Goal: Task Accomplishment & Management: Complete application form

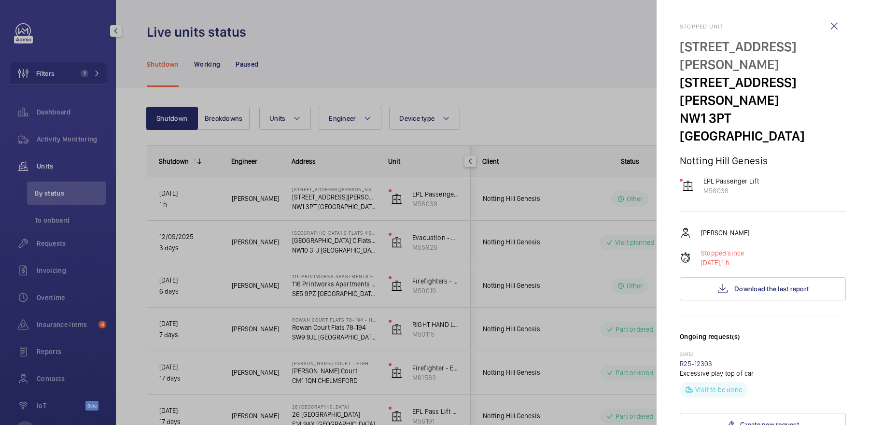
click at [73, 240] on div at bounding box center [434, 212] width 869 height 425
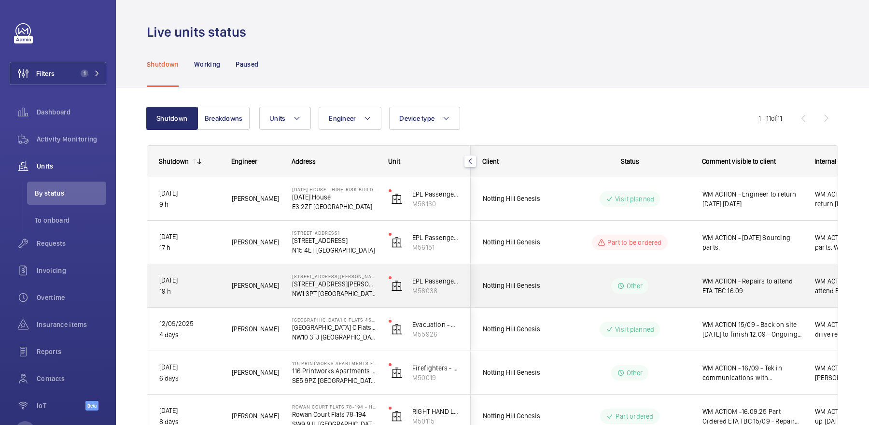
click at [663, 286] on wm-front-pills-cell "Other" at bounding box center [630, 285] width 120 height 15
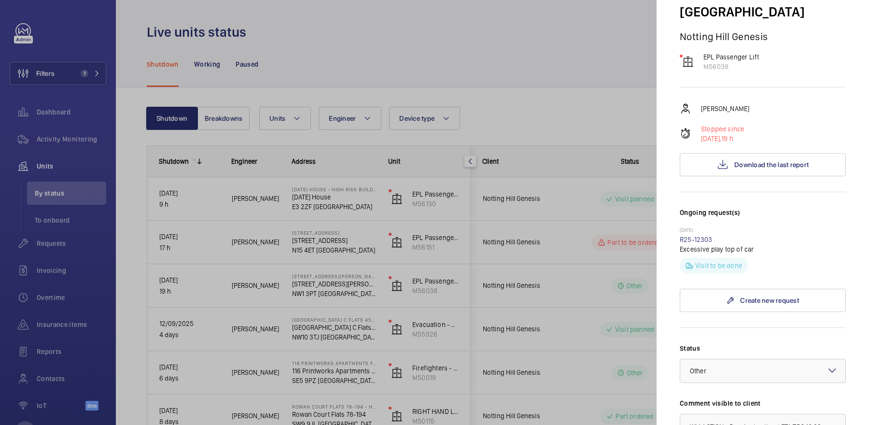
scroll to position [312, 0]
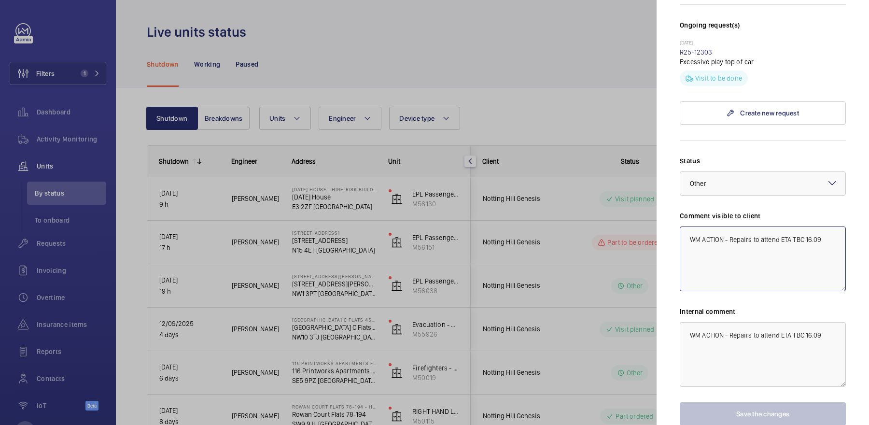
click at [830, 227] on textarea "WM ACTION - Repairs to attend ETA TBC 16.09" at bounding box center [763, 259] width 166 height 65
click at [812, 227] on textarea "WM ACTION - Repairs to attend ETA TBC 16.09" at bounding box center [763, 259] width 166 height 65
click at [731, 227] on textarea "WM ACTION - Repairs to attend ETA TBC" at bounding box center [763, 259] width 166 height 65
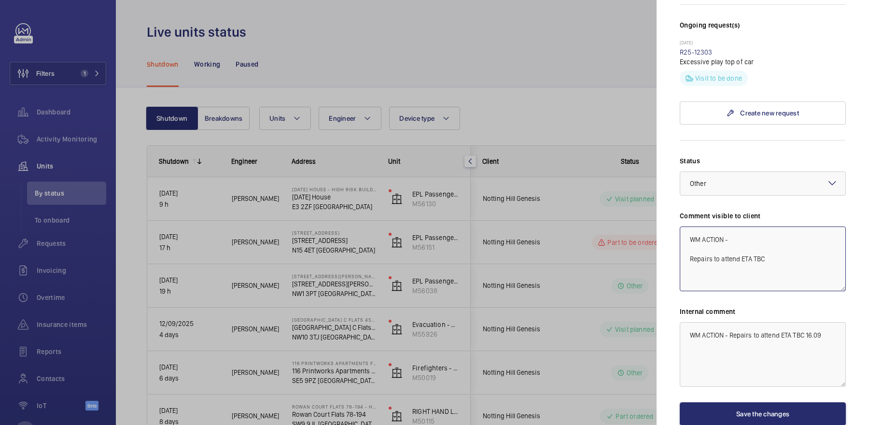
click at [751, 227] on textarea "WM ACTION - Repairs to attend ETA TBC" at bounding box center [763, 259] width 166 height 65
type textarea "WM ACTION - 17/09 - Repairs on site [DATE] Repairs to attend ETA TBC"
click at [773, 402] on button "Save the changes" at bounding box center [763, 413] width 166 height 23
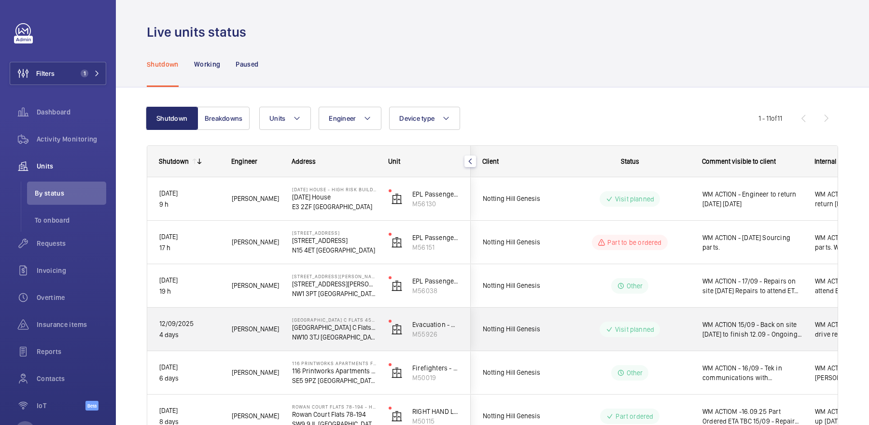
click at [773, 350] on div "WM ACTION 15/09 - Back on site [DATE] to finish 12.09 - Ongoing drive replaceme…" at bounding box center [747, 329] width 113 height 43
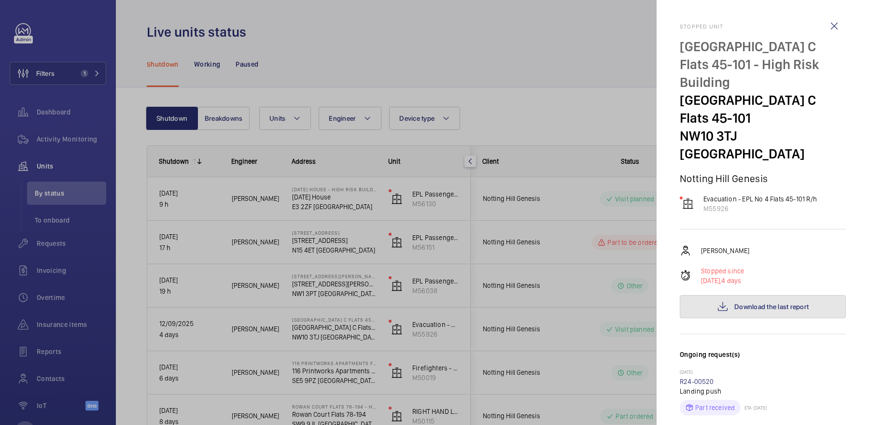
click at [780, 295] on button "Download the last report" at bounding box center [763, 306] width 166 height 23
click at [32, 259] on div at bounding box center [434, 212] width 869 height 425
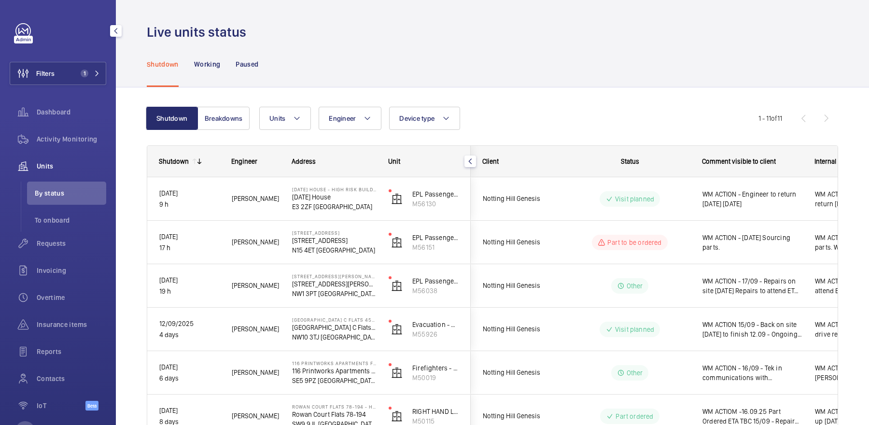
click at [61, 249] on div "Requests" at bounding box center [58, 243] width 97 height 23
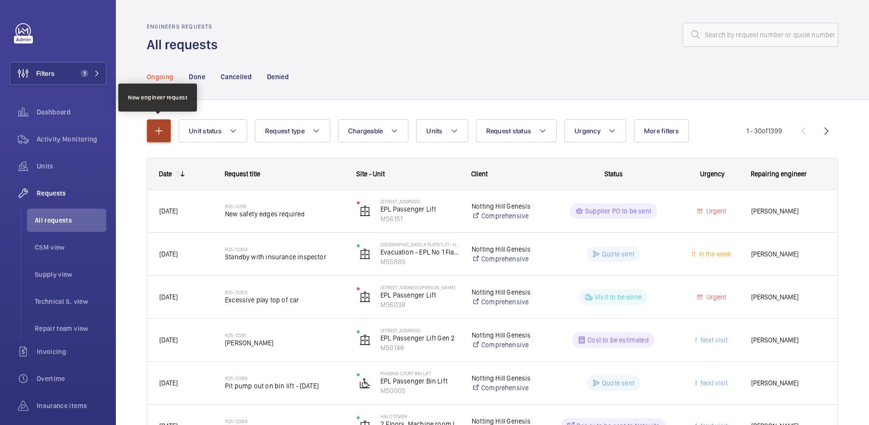
click at [158, 128] on mat-icon "button" at bounding box center [159, 131] width 12 height 12
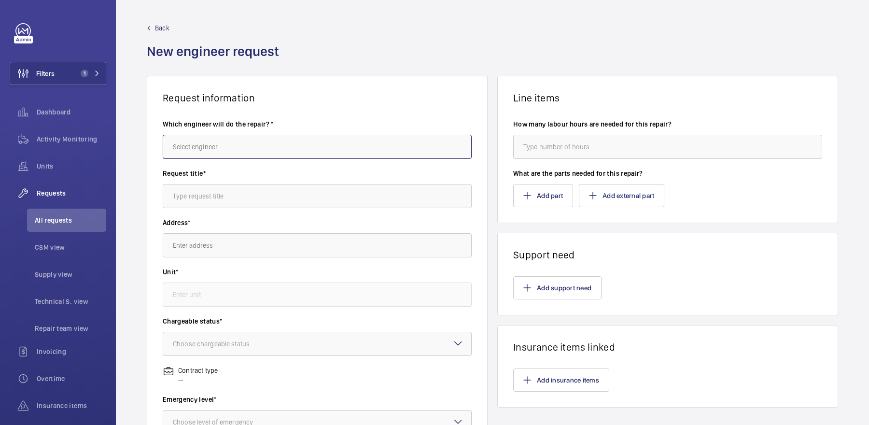
click at [266, 142] on input "text" at bounding box center [317, 147] width 309 height 24
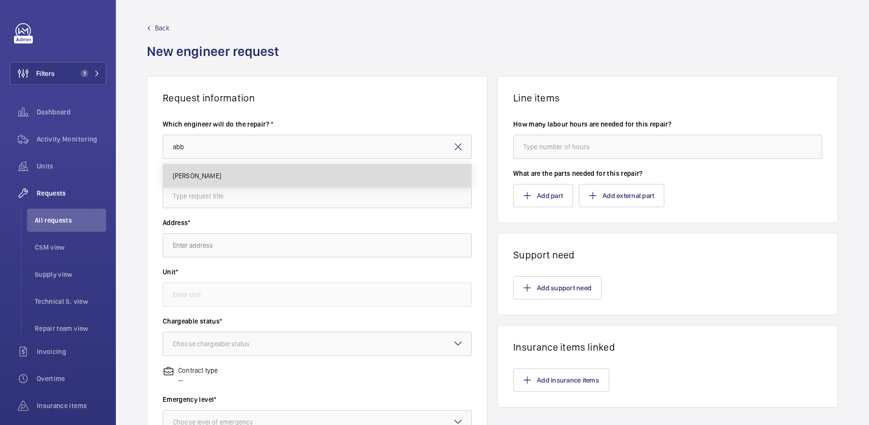
click at [235, 175] on mat-option "[PERSON_NAME]" at bounding box center [317, 175] width 309 height 23
type input "[PERSON_NAME]"
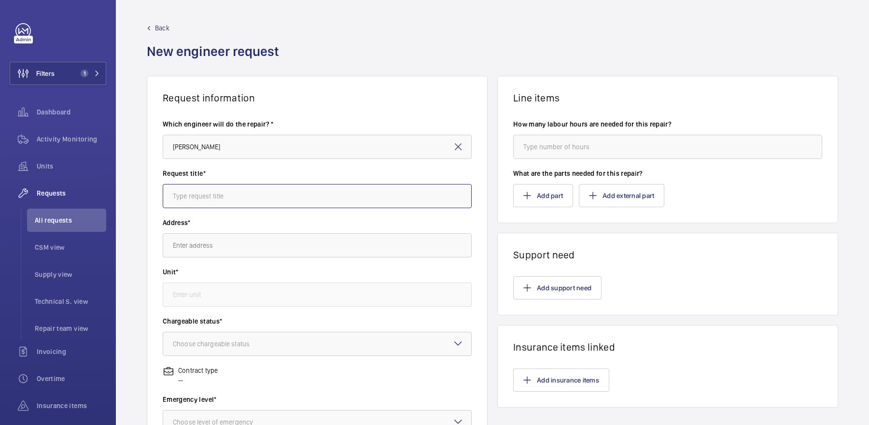
click at [240, 194] on input "text" at bounding box center [317, 196] width 309 height 24
type input "6 ball house - pit pump out"
click at [208, 254] on input "text" at bounding box center [317, 245] width 309 height 24
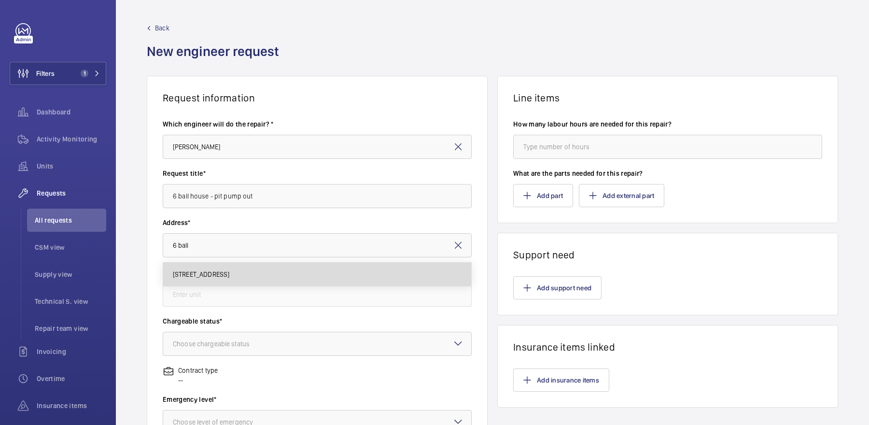
click at [218, 277] on span "[STREET_ADDRESS]" at bounding box center [201, 275] width 57 height 10
type input "[STREET_ADDRESS]"
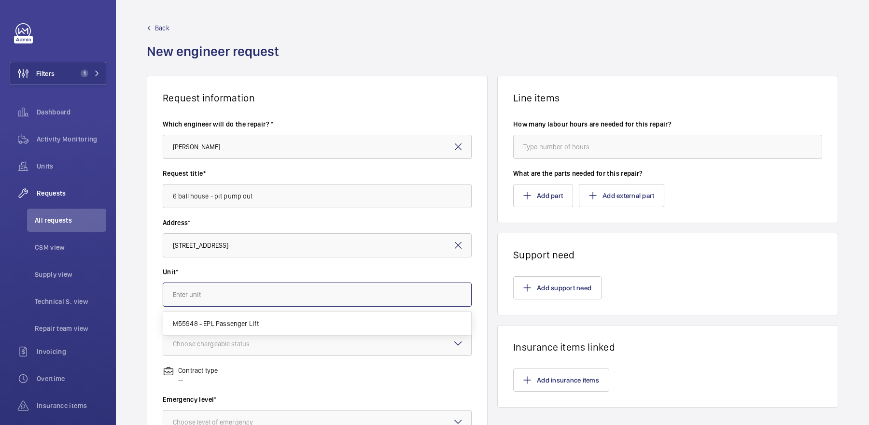
click at [235, 294] on input "text" at bounding box center [317, 295] width 309 height 24
click at [250, 319] on span "M55948 - EPL Passenger Lift" at bounding box center [216, 324] width 86 height 10
type input "M55948 - EPL Passenger Lift"
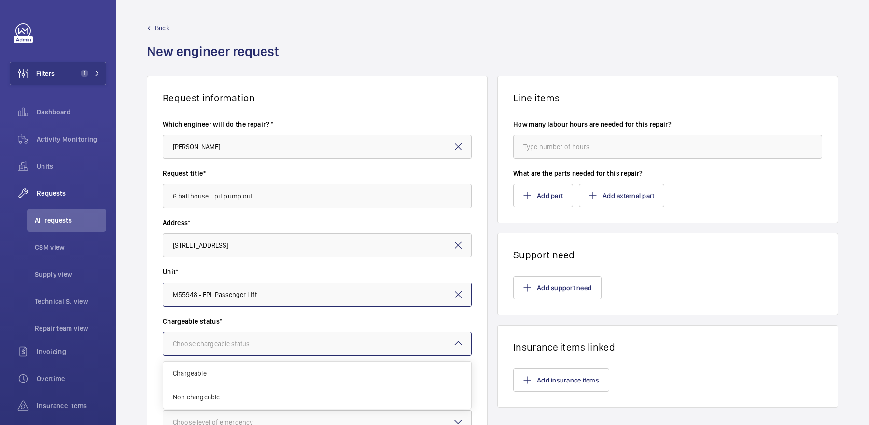
click at [272, 334] on div at bounding box center [317, 343] width 308 height 23
click at [294, 373] on span "Chargeable" at bounding box center [317, 374] width 289 height 10
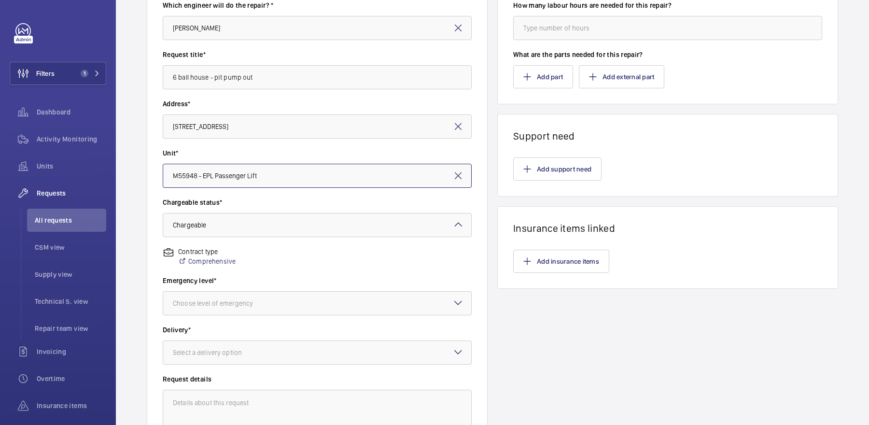
scroll to position [120, 0]
click at [263, 292] on div at bounding box center [317, 302] width 308 height 23
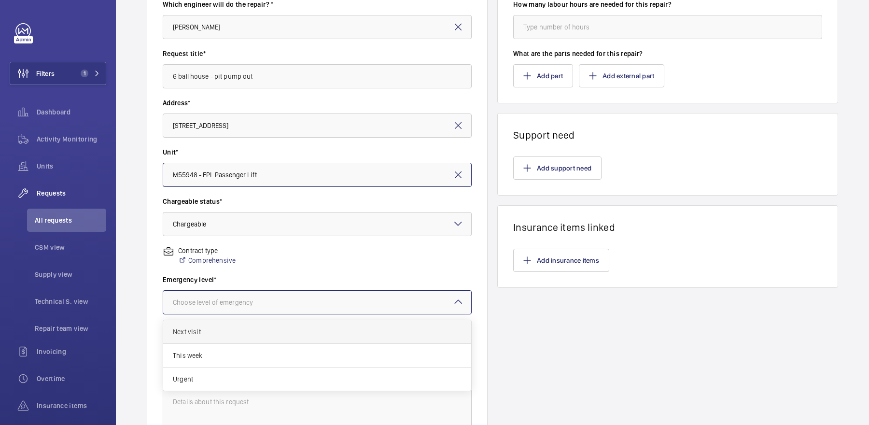
click at [236, 327] on span "Next visit" at bounding box center [317, 332] width 289 height 10
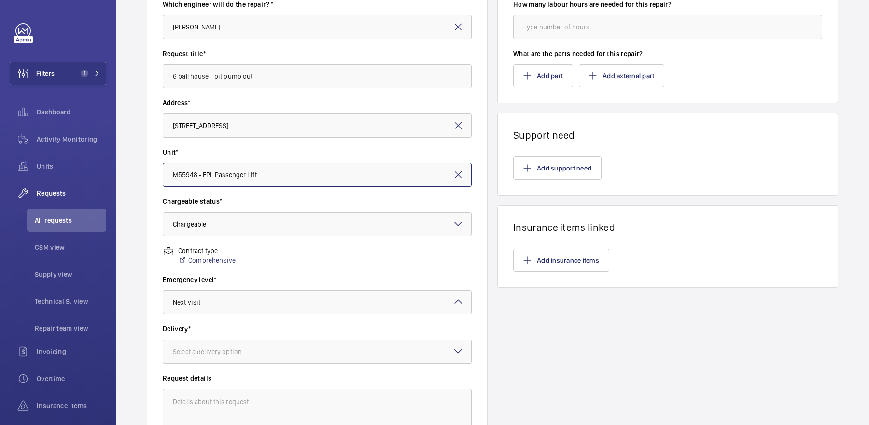
click at [257, 358] on div at bounding box center [317, 351] width 308 height 23
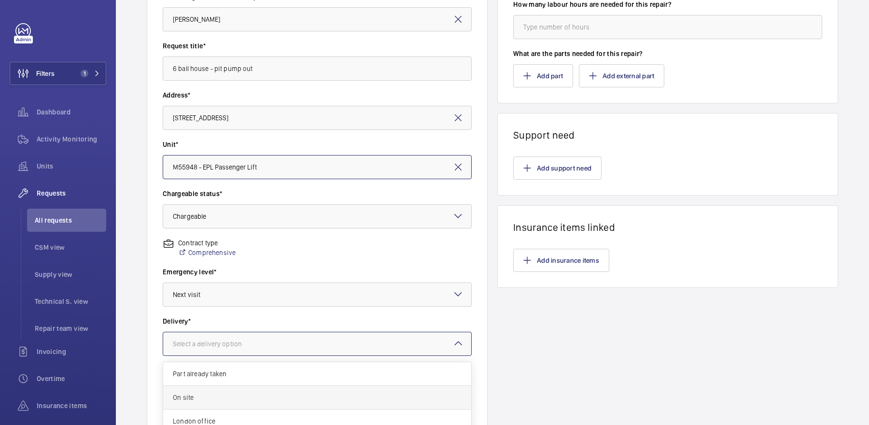
click at [279, 395] on span "On site" at bounding box center [317, 398] width 289 height 10
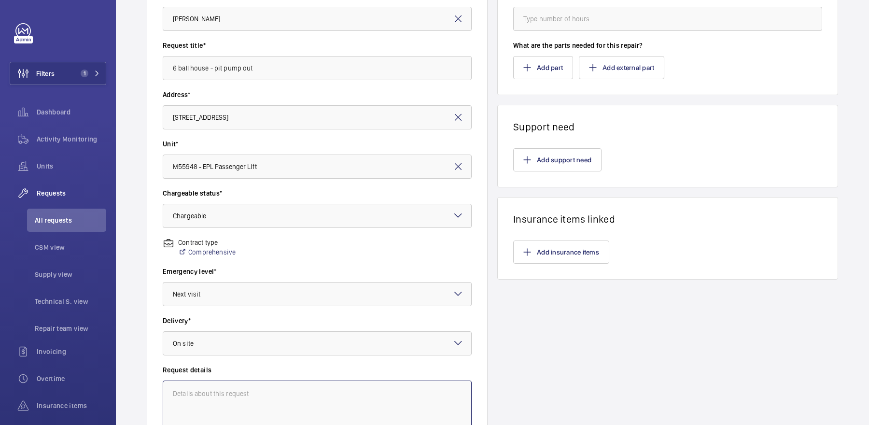
click at [279, 395] on textarea at bounding box center [317, 413] width 309 height 65
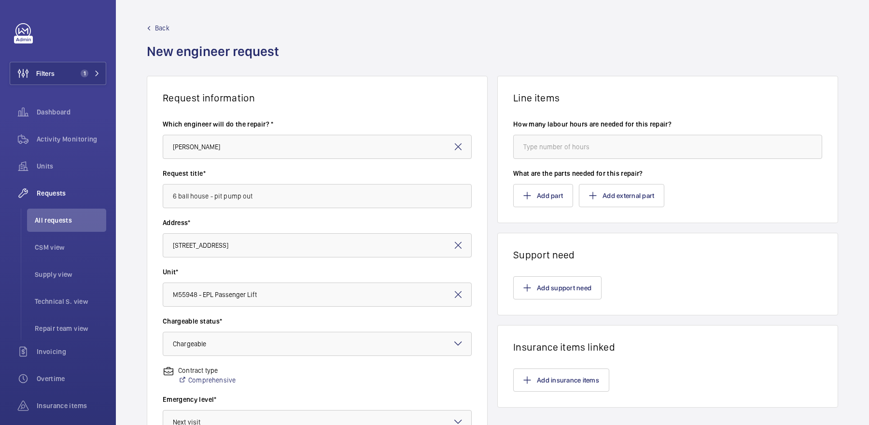
type textarea "pit pump out once cause is eliminated"
click at [647, 143] on input "number" at bounding box center [667, 147] width 309 height 24
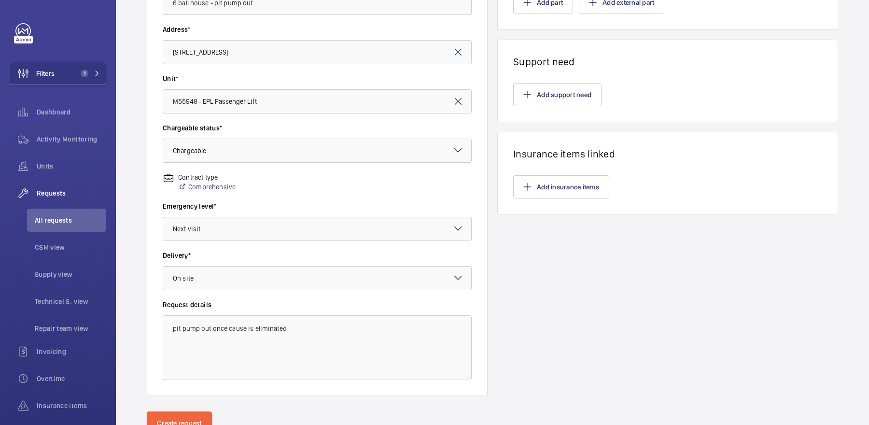
scroll to position [233, 0]
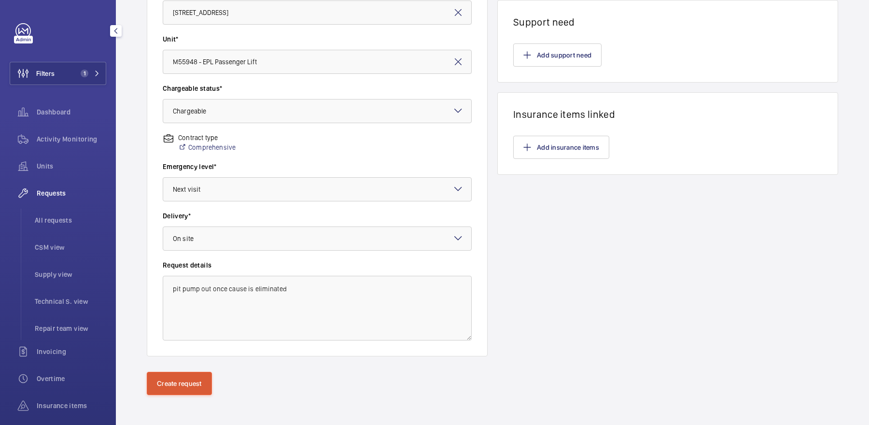
type input "4"
click at [179, 381] on button "Create request" at bounding box center [179, 383] width 65 height 23
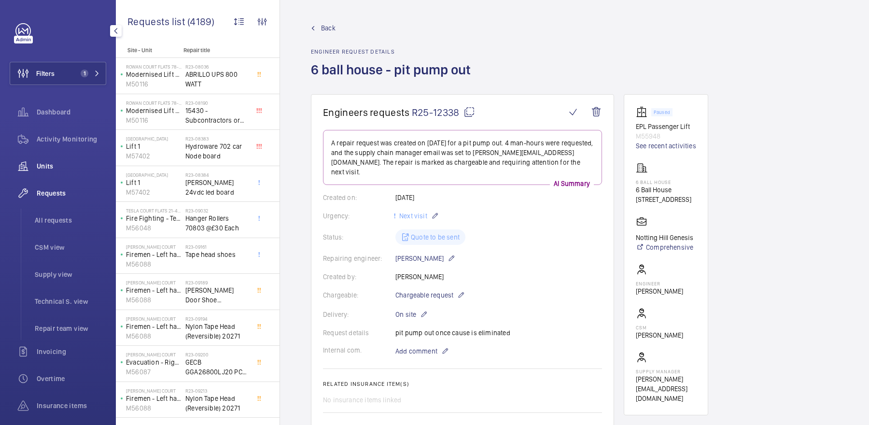
click at [64, 171] on div "Units" at bounding box center [58, 166] width 97 height 23
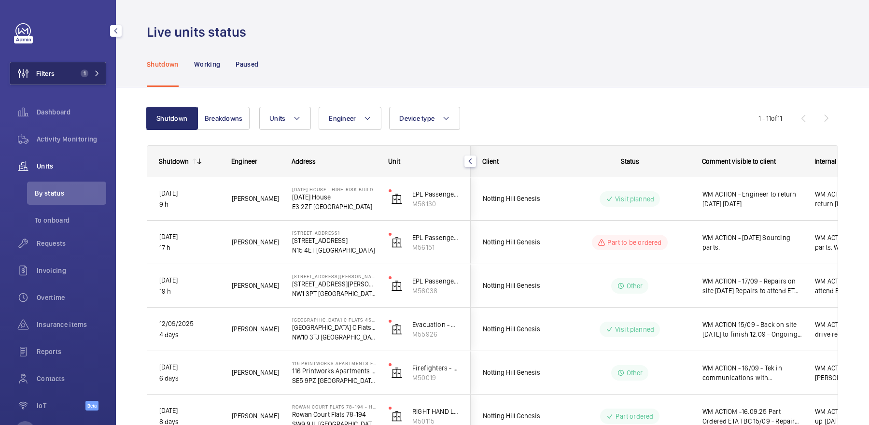
click at [79, 78] on button "Filters 1" at bounding box center [58, 73] width 97 height 23
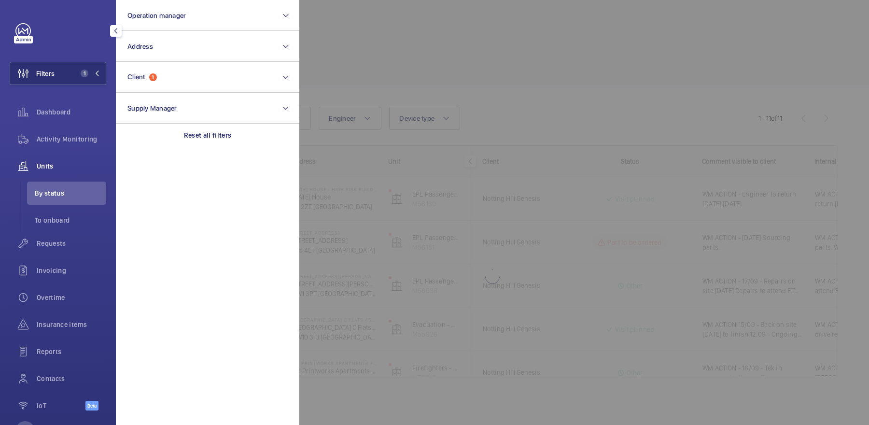
click at [507, 114] on div at bounding box center [733, 212] width 869 height 425
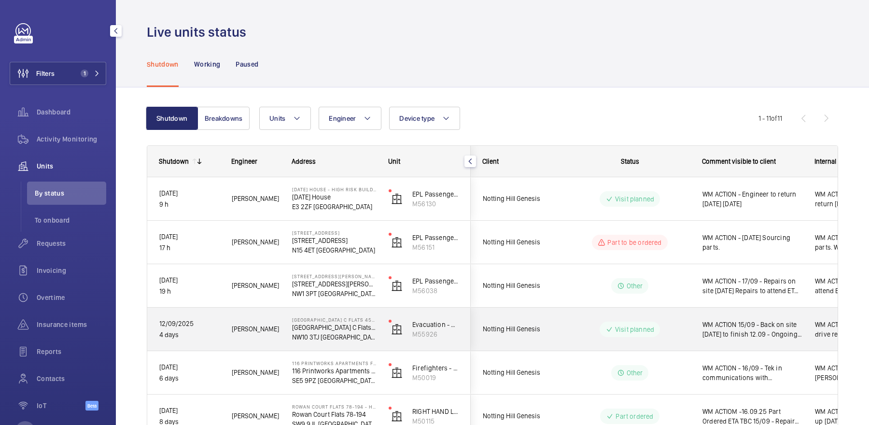
scroll to position [277, 0]
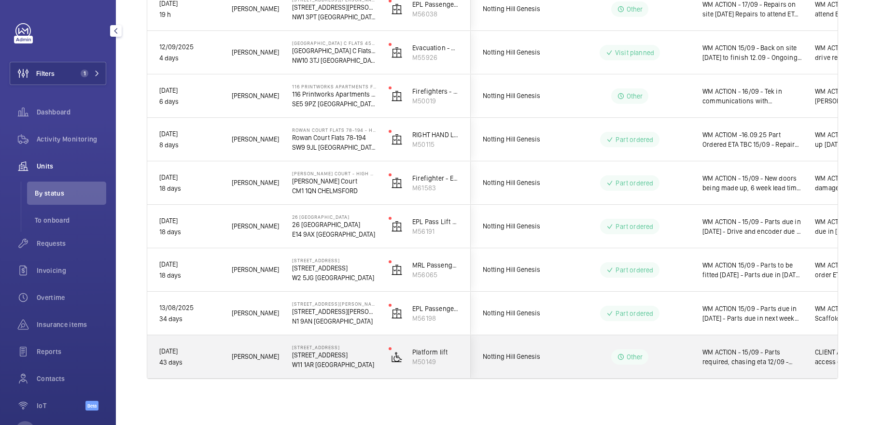
click at [723, 357] on span "WM ACTION - 15/09 - Parts required, chasing eta 12/09 - Access gained parts req…" at bounding box center [753, 356] width 100 height 19
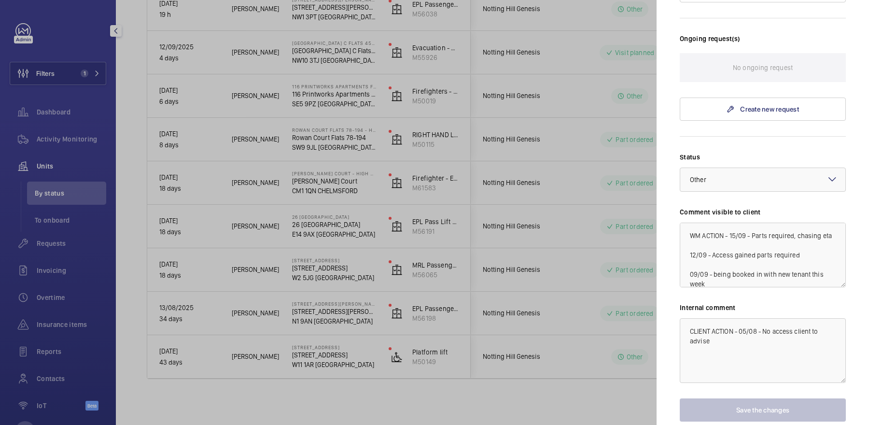
scroll to position [294, 0]
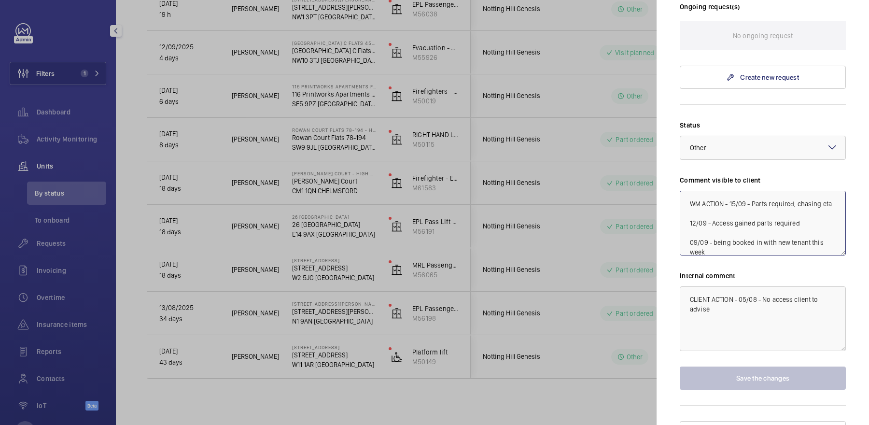
click at [730, 191] on textarea "WM ACTION - 15/09 - Parts required, chasing eta 12/09 - Access gained parts req…" at bounding box center [763, 223] width 166 height 65
drag, startPoint x: 813, startPoint y: 205, endPoint x: 756, endPoint y: 204, distance: 56.5
click at [756, 204] on textarea "WM ACTION - 15/09 - Parts required, chasing eta 12/09 - Access gained parts req…" at bounding box center [763, 223] width 166 height 65
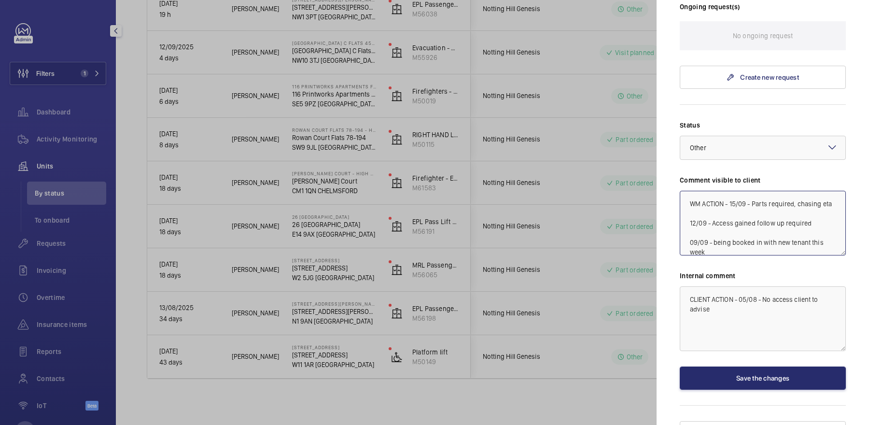
drag, startPoint x: 752, startPoint y: 185, endPoint x: 841, endPoint y: 186, distance: 88.9
click at [841, 191] on textarea "WM ACTION - 15/09 - Parts required, chasing eta 12/09 - Access gained follow up…" at bounding box center [763, 223] width 166 height 65
click at [731, 191] on textarea "WM ACTION - 15/09 - Making contact with tenant 12/09 - Access gained follow up …" at bounding box center [763, 223] width 166 height 65
click at [751, 191] on textarea "WM ACTION - 15/09 - Making contact with tenant 12/09 - Access gained follow up …" at bounding box center [763, 223] width 166 height 65
type textarea "WM ACTION - 17/09 Follow up [DATE] 15/09 - Making contact with tenant 12/09 - A…"
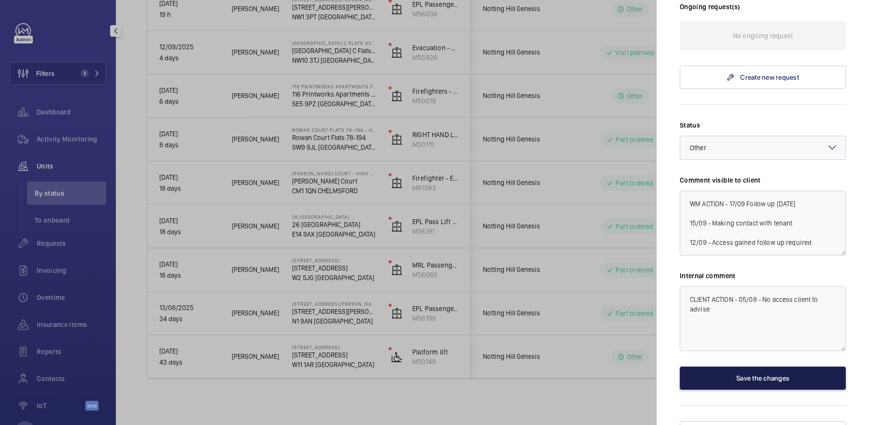
click at [745, 367] on button "Save the changes" at bounding box center [763, 378] width 166 height 23
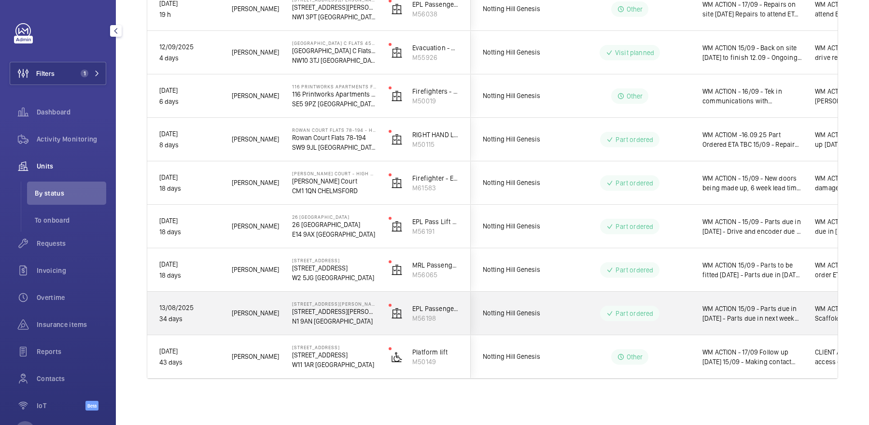
click at [743, 313] on span "WM ACTION 15/09 - Parts due in [DATE] - Parts due in next week chasing for repa…" at bounding box center [753, 313] width 100 height 19
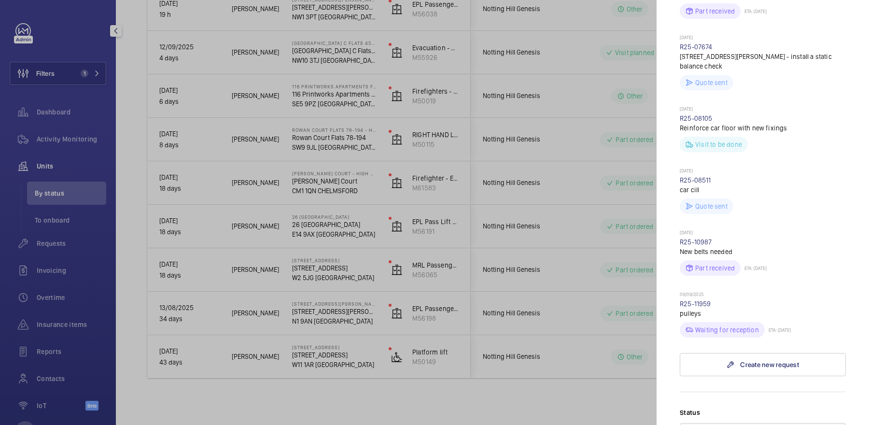
scroll to position [1053, 0]
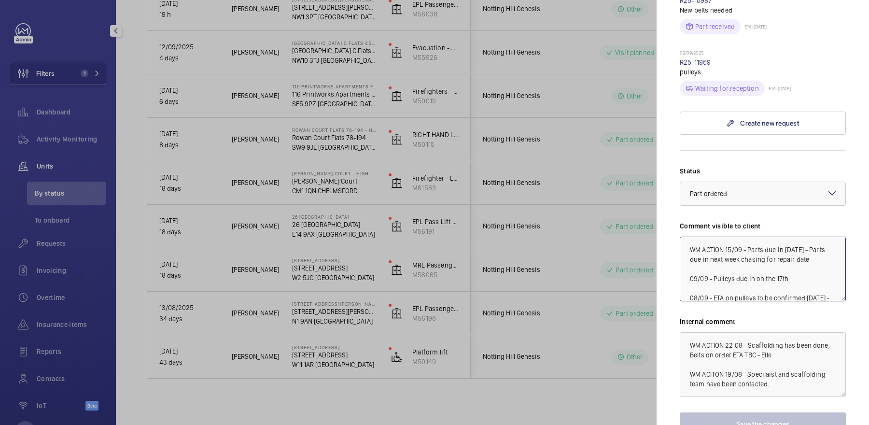
click at [727, 237] on textarea "WM ACTION 15/09 - Parts due in [DATE] - Parts due in next week chasing for repa…" at bounding box center [763, 269] width 166 height 65
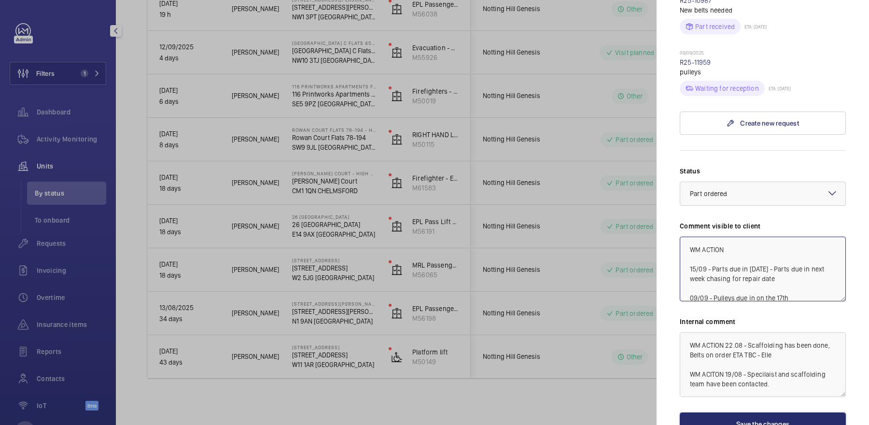
click at [744, 237] on textarea "WM ACTION 15/09 - Parts due in [DATE] - Parts due in next week chasing for repa…" at bounding box center [763, 269] width 166 height 65
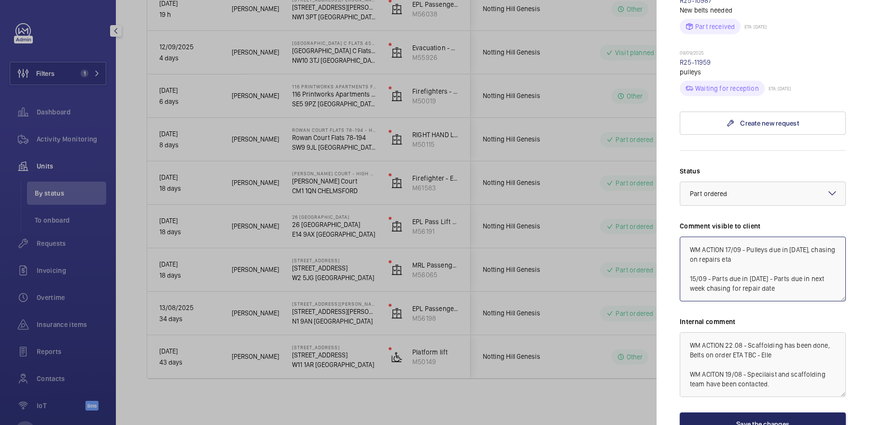
type textarea "WM ACTION 17/09 - Pulleys due in [DATE], chasing on repairs eta 15/09 - Parts d…"
click at [774, 413] on button "Save the changes" at bounding box center [763, 424] width 166 height 23
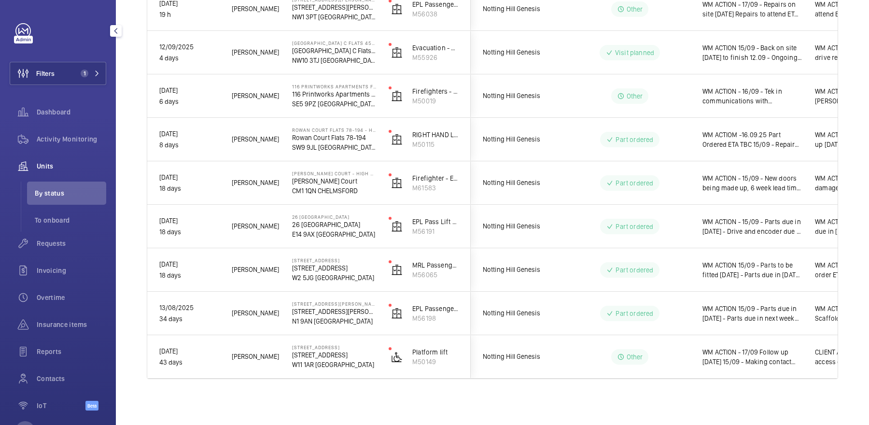
scroll to position [0, 0]
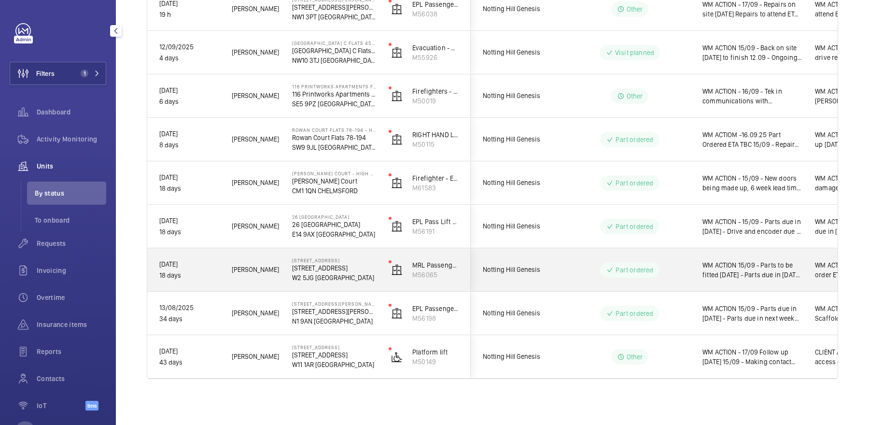
click at [746, 269] on span "WM ACTION 15/09 - Parts to be fitted [DATE] - Parts due in [DATE] - Parts due i…" at bounding box center [753, 269] width 100 height 19
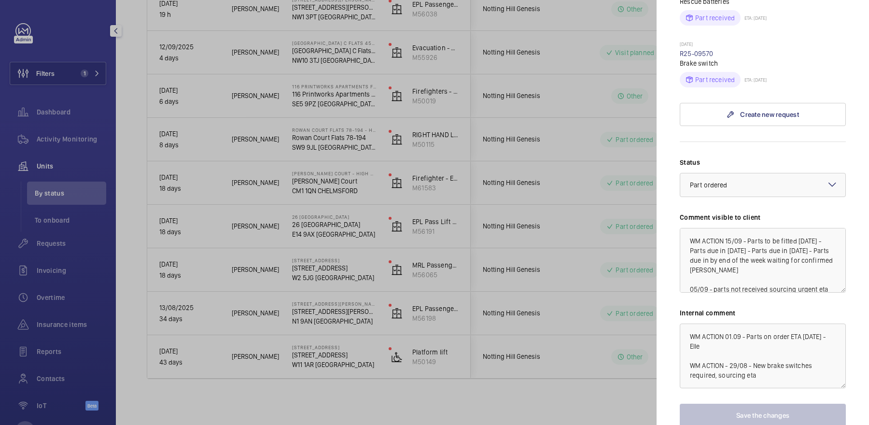
scroll to position [497, 0]
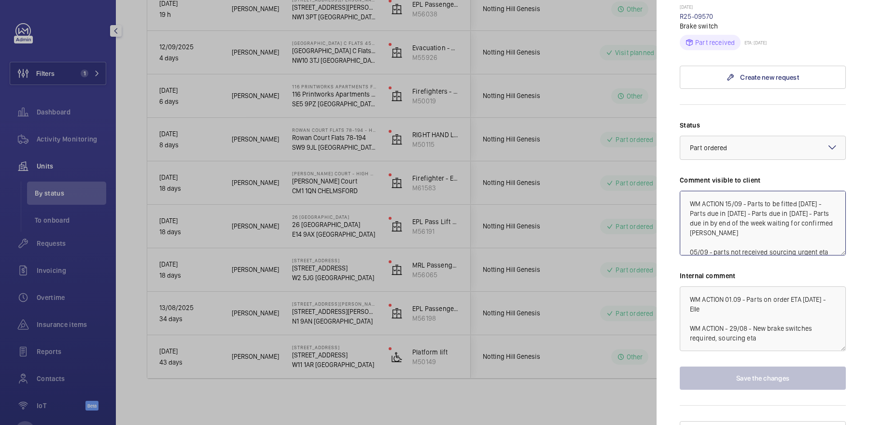
click at [726, 191] on textarea "WM ACTION 15/09 - Parts to be fitted [DATE] - Parts due in [DATE] - Parts due i…" at bounding box center [763, 223] width 166 height 65
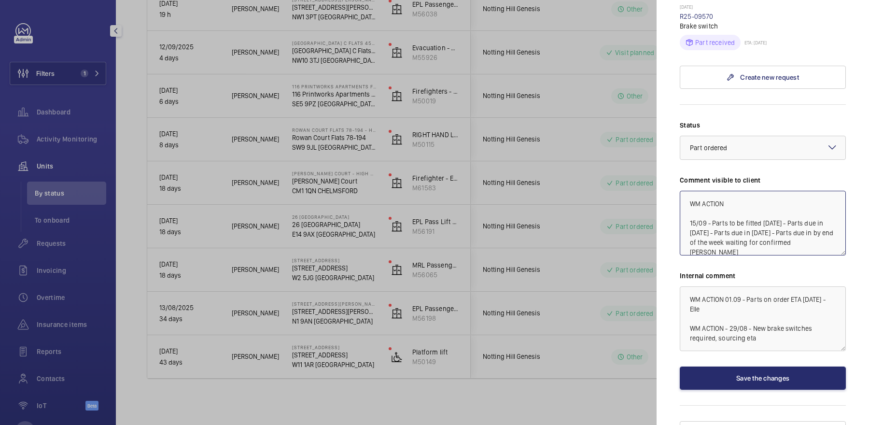
click at [745, 191] on textarea "WM ACTION 15/09 - Parts to be fitted [DATE] - Parts due in [DATE] - Parts due i…" at bounding box center [763, 223] width 166 height 65
click at [726, 191] on textarea "WM ACTION 16/09 - two man follow up required 15/09 - Parts to be fitted [DATE] …" at bounding box center [763, 223] width 166 height 65
click at [743, 191] on textarea "WM ACTION 16/09 - two man follow up required 15/09 - Parts to be fitted [DATE] …" at bounding box center [763, 223] width 166 height 65
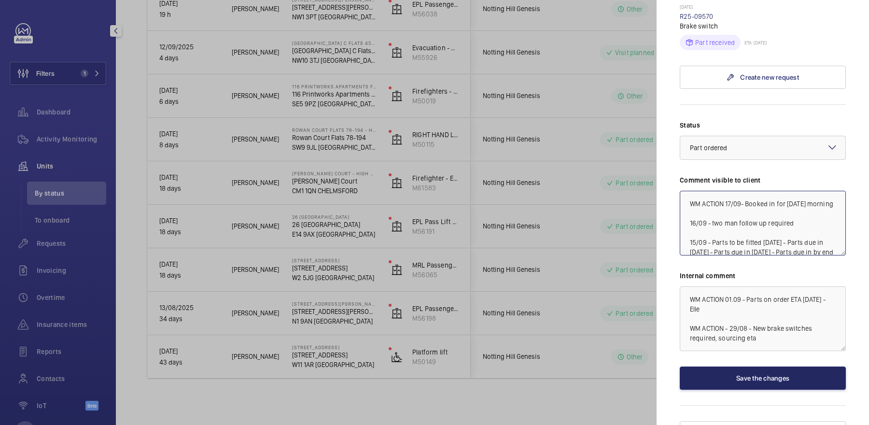
type textarea "WM ACTION 17/09- Booked in for [DATE] morning 16/09 - two man follow up require…"
click at [761, 367] on button "Save the changes" at bounding box center [763, 378] width 166 height 23
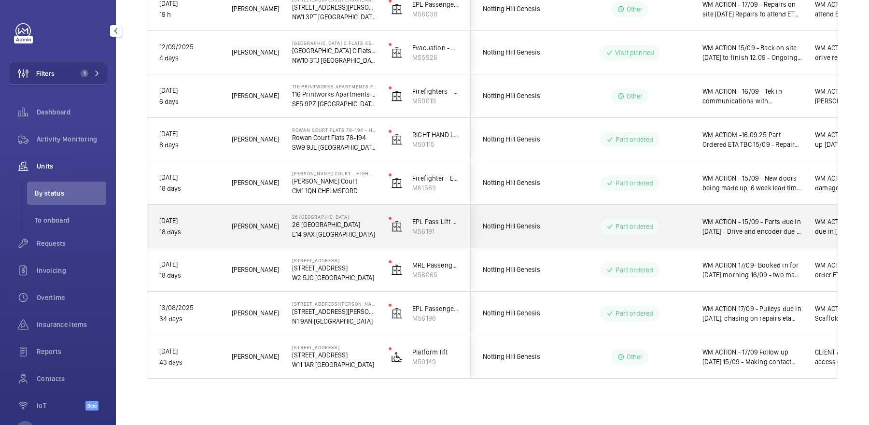
click at [759, 209] on div "WM ACTION - 15/09 - Parts due in [DATE] - Drive and encoder due in [DATE] 09/09…" at bounding box center [747, 227] width 112 height 42
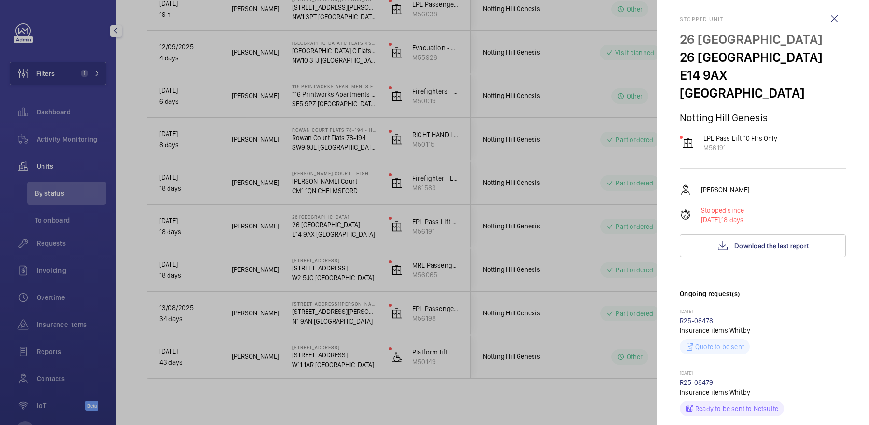
scroll to position [435, 0]
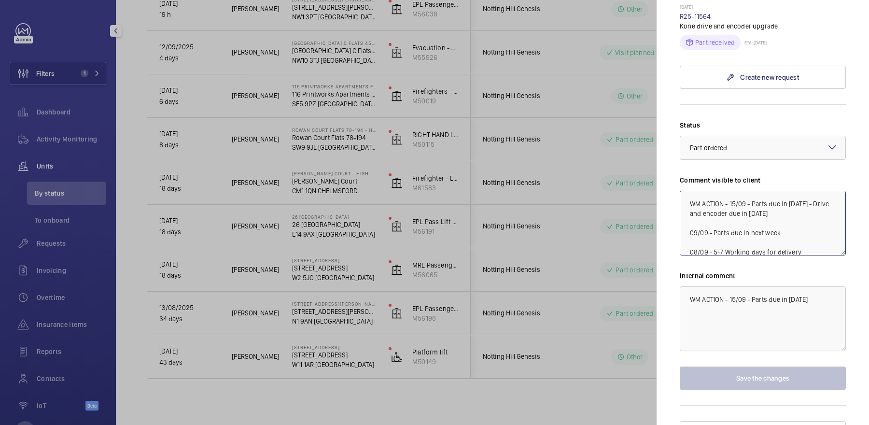
click at [731, 191] on textarea "WM ACTION - 15/09 - Parts due in [DATE] - Drive and encoder due in [DATE] 09/09…" at bounding box center [763, 223] width 166 height 65
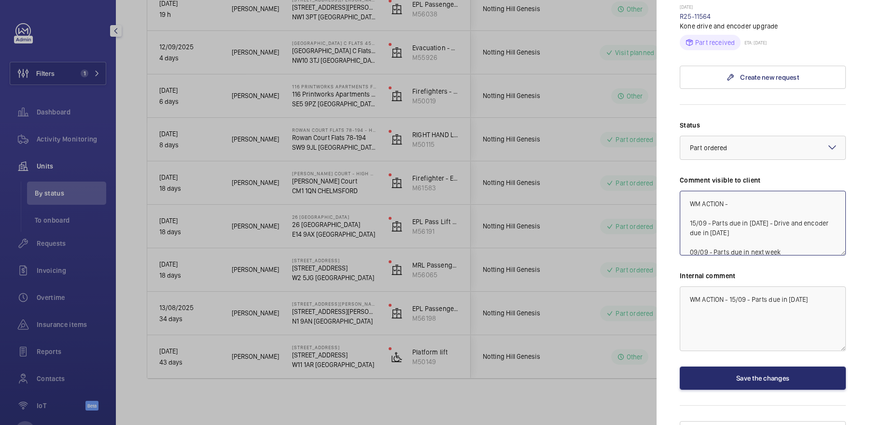
click at [761, 191] on textarea "WM ACTION - 15/09 - Parts due in [DATE] - Drive and encoder due in [DATE] 09/09…" at bounding box center [763, 223] width 166 height 65
type textarea "WM ACTION - 17/09 - Parts due in [DATE] 15/09 - Parts due in [DATE] - Drive and…"
click at [766, 367] on button "Save the changes" at bounding box center [763, 378] width 166 height 23
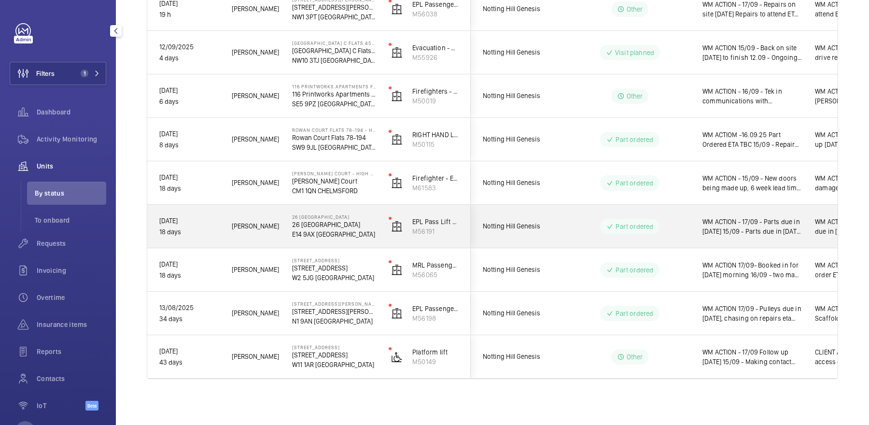
click at [668, 216] on div "Part ordered" at bounding box center [624, 226] width 132 height 35
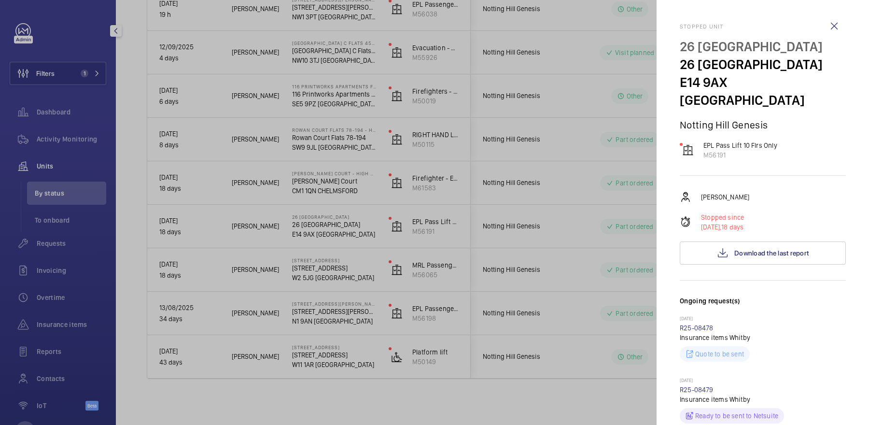
click at [525, 228] on div at bounding box center [434, 212] width 869 height 425
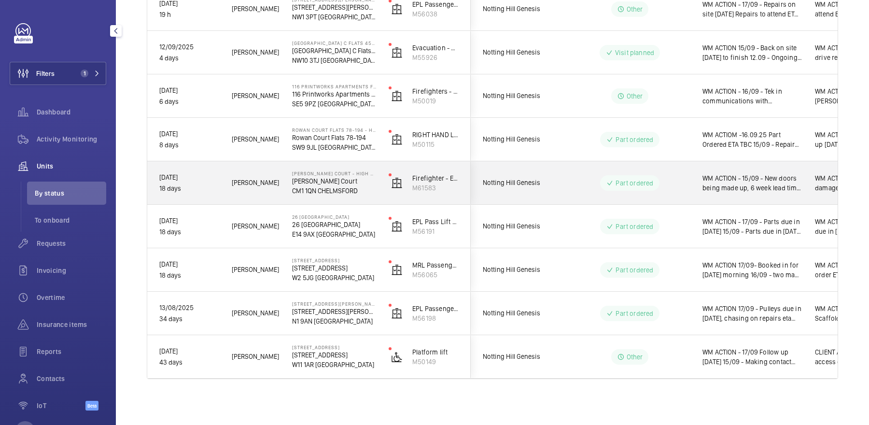
click at [642, 193] on div "Part ordered" at bounding box center [624, 183] width 132 height 35
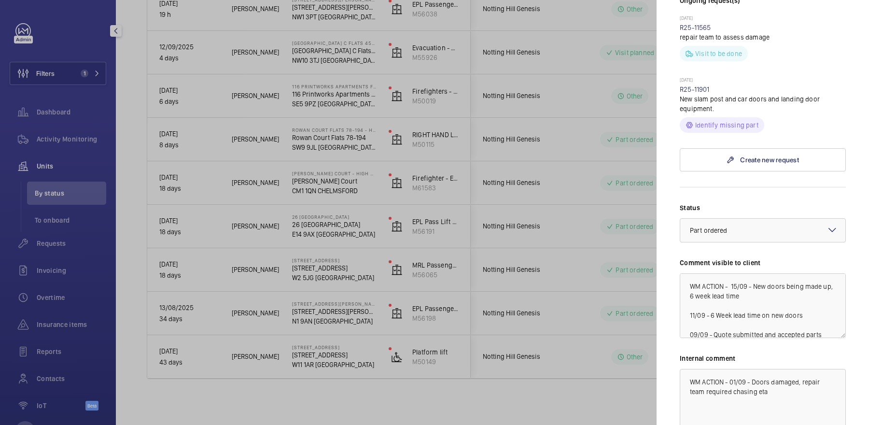
scroll to position [401, 0]
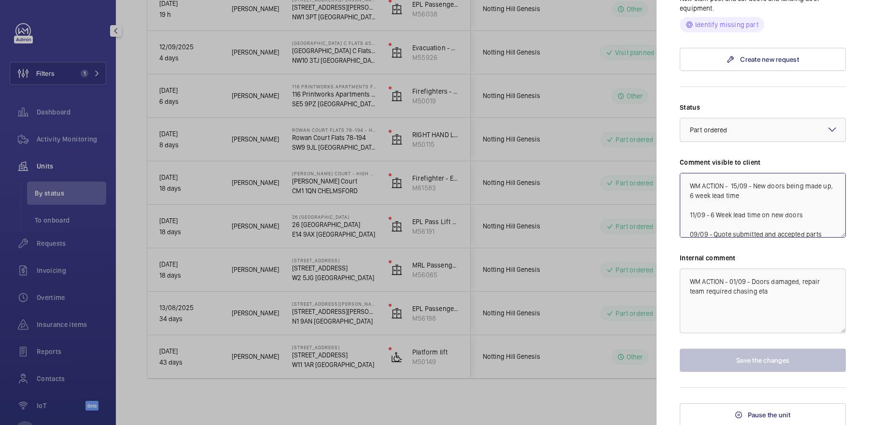
click at [732, 185] on textarea "WM ACTION - 15/09 - New doors being made up, 6 week lead time 11/09 - 6 Week le…" at bounding box center [763, 205] width 166 height 65
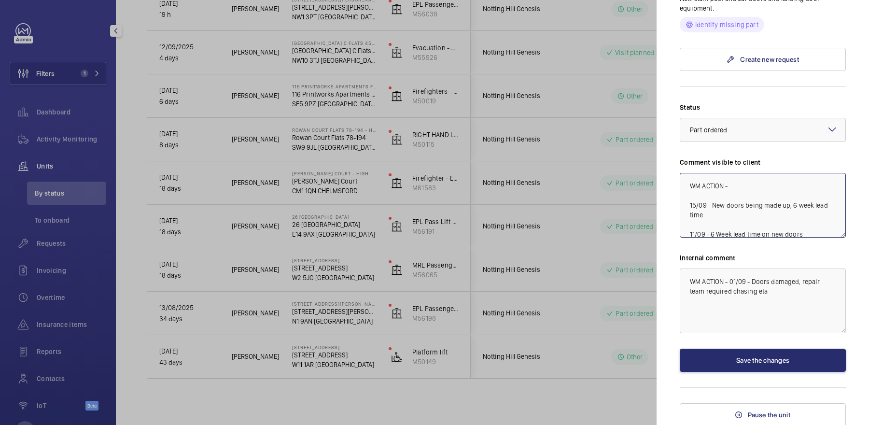
click at [755, 184] on textarea "WM ACTION - 15/09 - New doors being made up, 6 week lead time 11/09 - 6 Week le…" at bounding box center [763, 205] width 166 height 65
type textarea "WM ACTION - 17/09 - 6 week lead time on doors 15/09 - New doors being made up, …"
click at [729, 364] on button "Save the changes" at bounding box center [763, 360] width 166 height 23
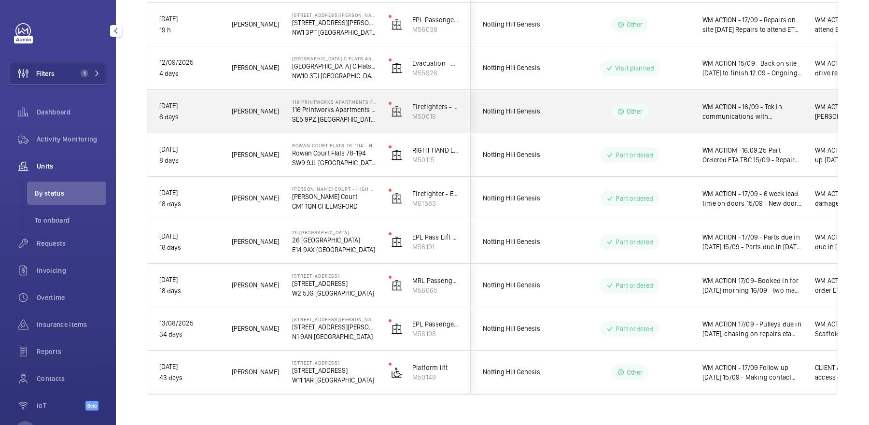
scroll to position [258, 0]
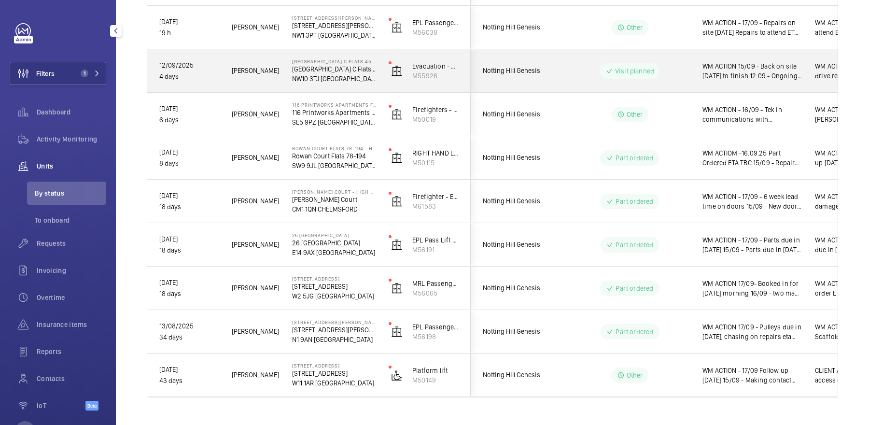
click at [645, 73] on p "Visit planned" at bounding box center [634, 71] width 39 height 10
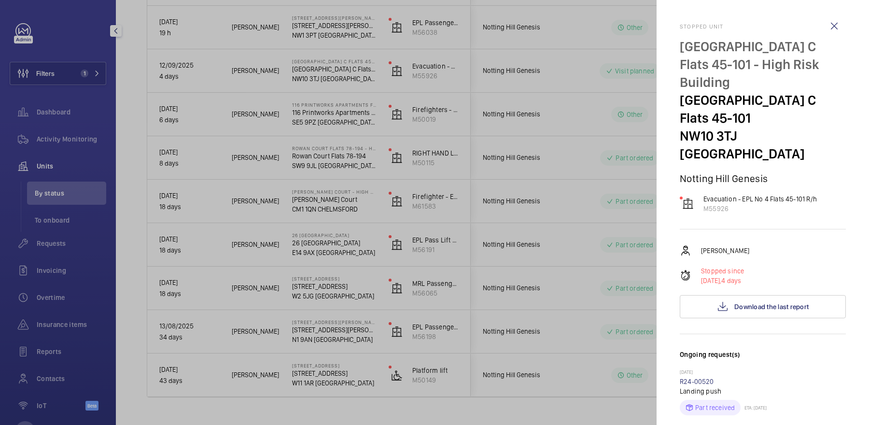
scroll to position [687, 0]
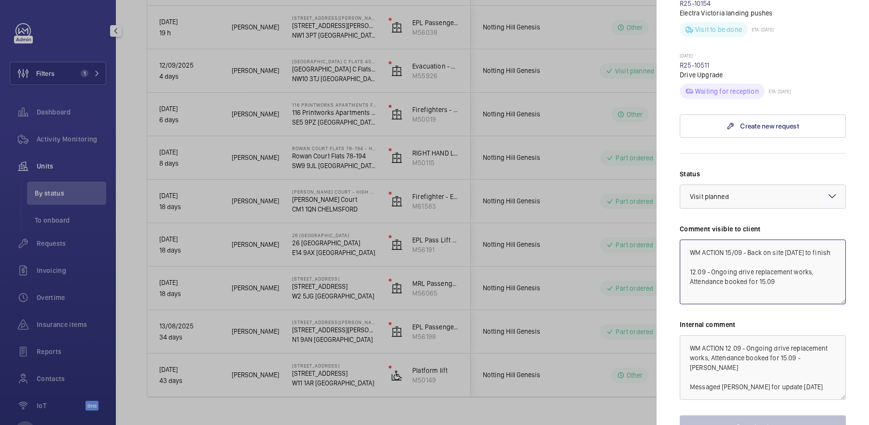
click at [727, 240] on textarea "WM ACTION 15/09 - Back on site [DATE] to finish 12.09 - Ongoing drive replaceme…" at bounding box center [763, 272] width 166 height 65
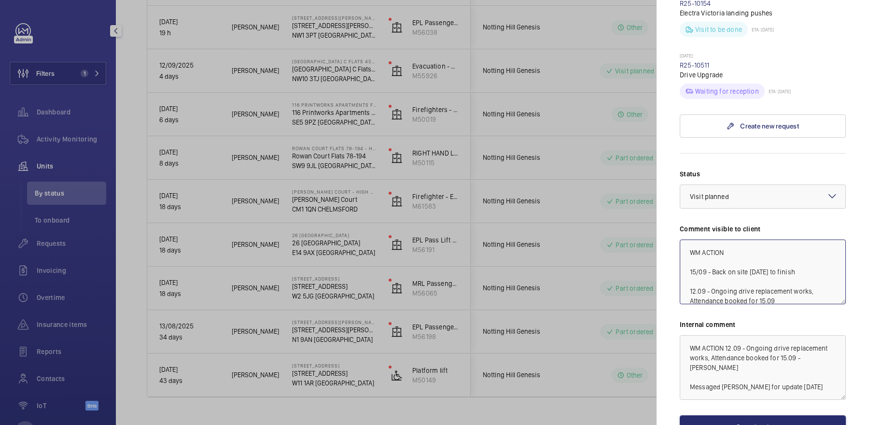
click at [761, 240] on textarea "WM ACTION 15/09 - Back on site [DATE] to finish 12.09 - Ongoing drive replaceme…" at bounding box center [763, 272] width 166 height 65
click at [727, 240] on textarea "WM ACTION 16/09- complete set up to be continued 15/09 - Back on site [DATE] to…" at bounding box center [763, 272] width 166 height 65
click at [749, 240] on textarea "WM ACTION 16/09- complete set up to be continued 15/09 - Back on site [DATE] to…" at bounding box center [763, 272] width 166 height 65
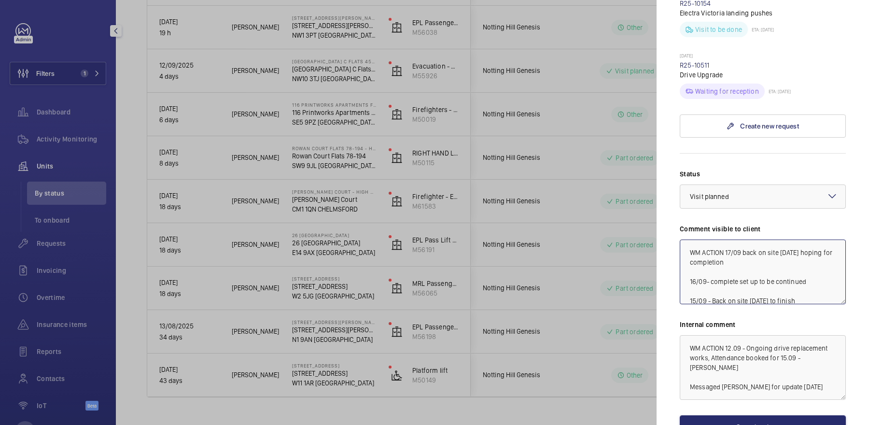
scroll to position [736, 0]
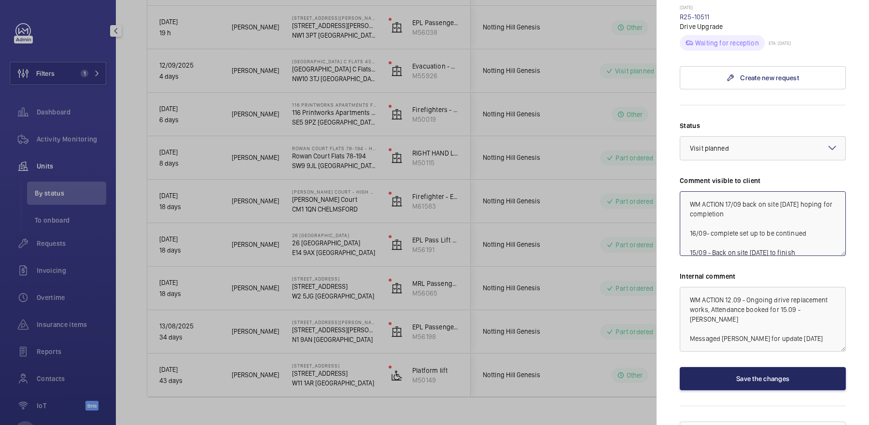
type textarea "WM ACTION 17/09 back on site [DATE] hoping for completion 16/09- complete set u…"
click at [747, 367] on button "Save the changes" at bounding box center [763, 378] width 166 height 23
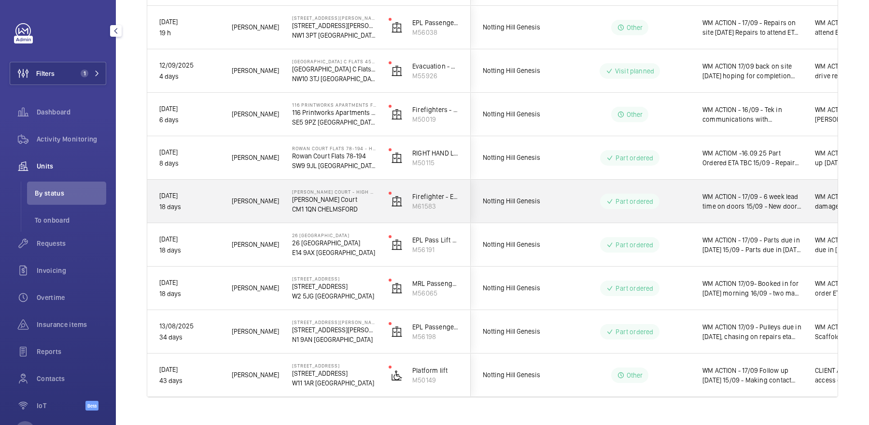
scroll to position [247, 0]
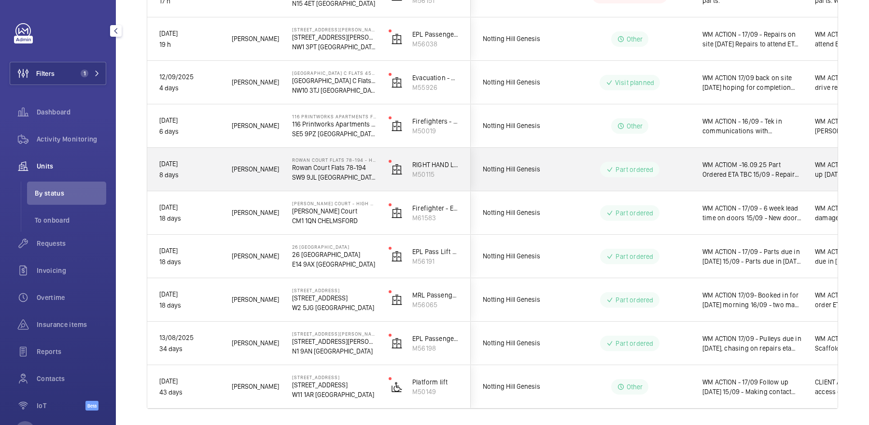
click at [680, 170] on wm-front-pills-cell "Part ordered" at bounding box center [630, 169] width 120 height 15
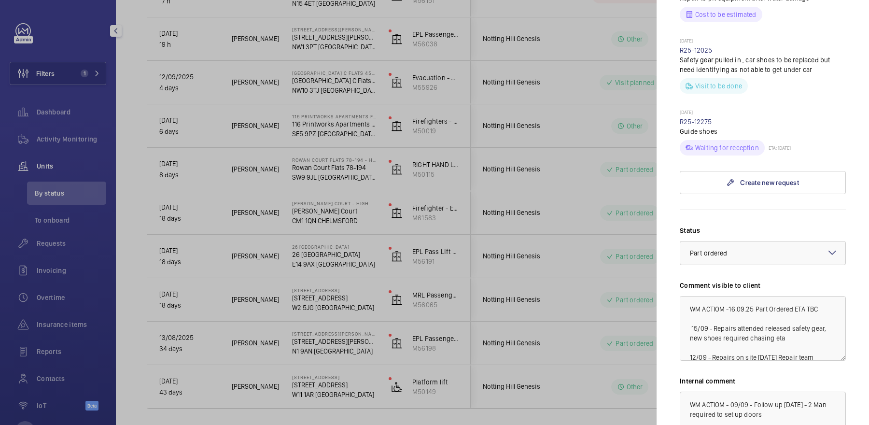
scroll to position [442, 0]
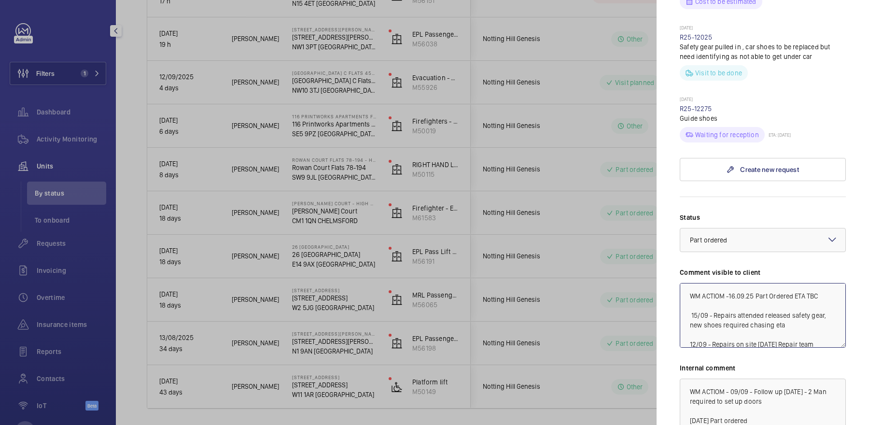
click at [730, 283] on textarea "WM ACTIOM -16.09.25 Part Ordered ETA TBC 15/09 - Repairs attended released safe…" at bounding box center [763, 315] width 166 height 65
click at [751, 283] on textarea "WM ACTIOM - [DATE] Part Ordered ETA TBC 15/09 - Repairs attended released safet…" at bounding box center [763, 315] width 166 height 65
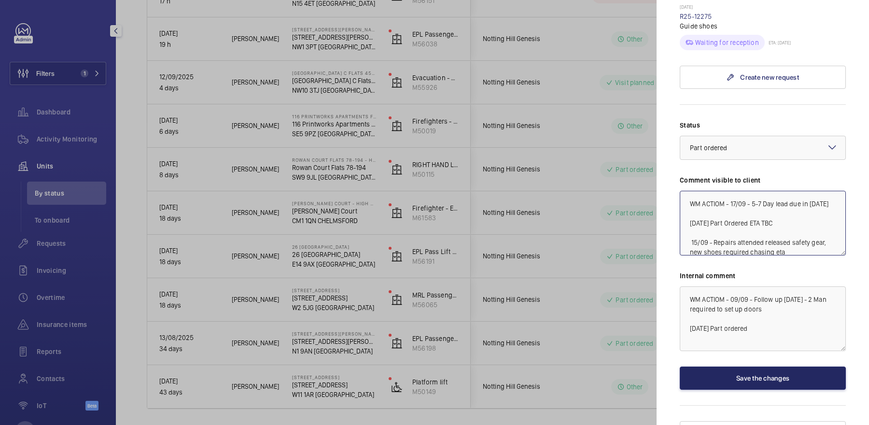
type textarea "WM ACTIOM - 17/09 - 5-7 Day lead due in [DATE] [DATE] Part Ordered ETA TBC 15/0…"
click at [751, 367] on button "Save the changes" at bounding box center [763, 378] width 166 height 23
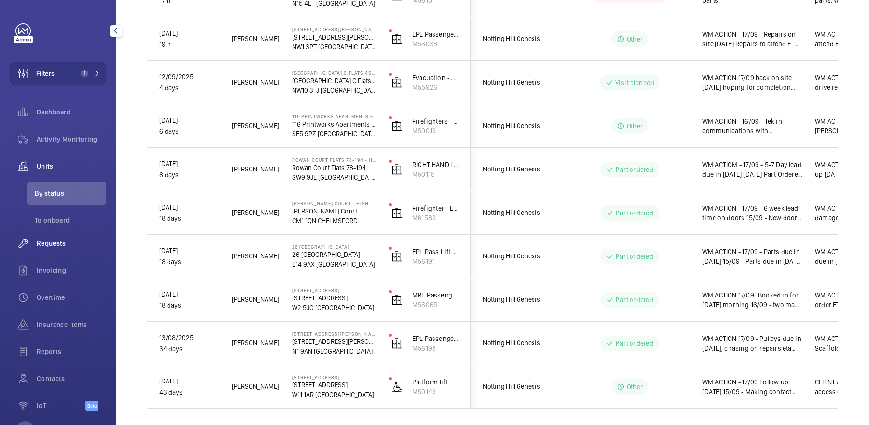
click at [65, 242] on span "Requests" at bounding box center [72, 244] width 70 height 10
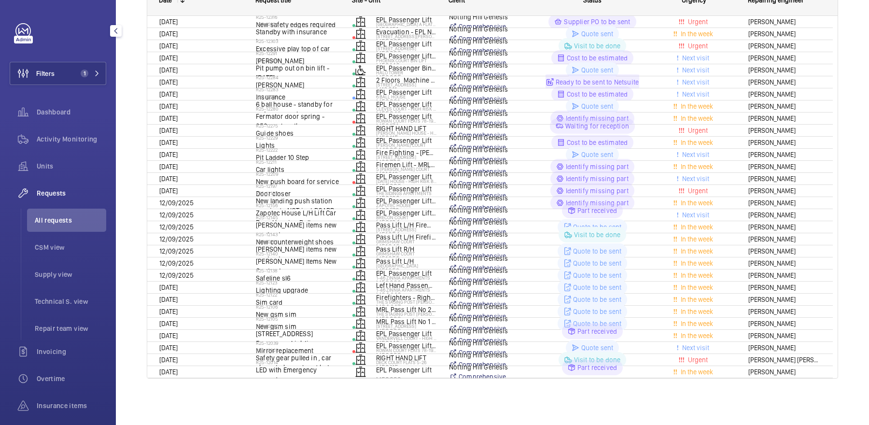
scroll to position [10, 0]
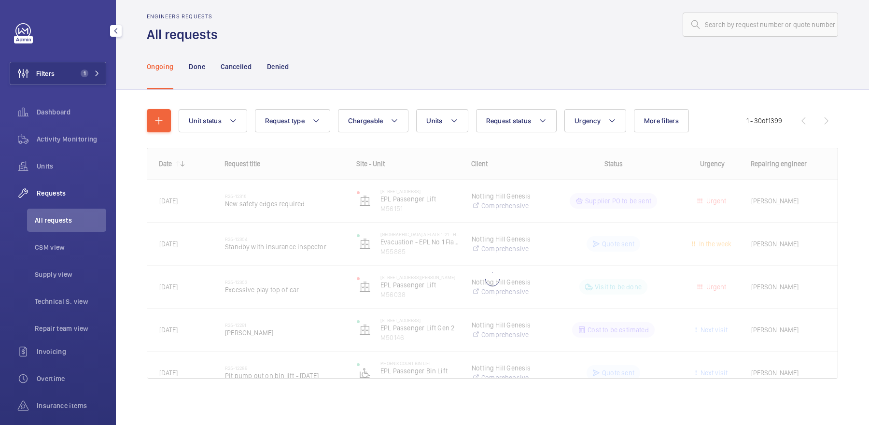
click at [74, 61] on div "Filters 1 Dashboard Activity Monitoring Units Requests All requests CSM view Su…" at bounding box center [58, 262] width 97 height 479
click at [93, 67] on button "Filters 1" at bounding box center [58, 73] width 97 height 23
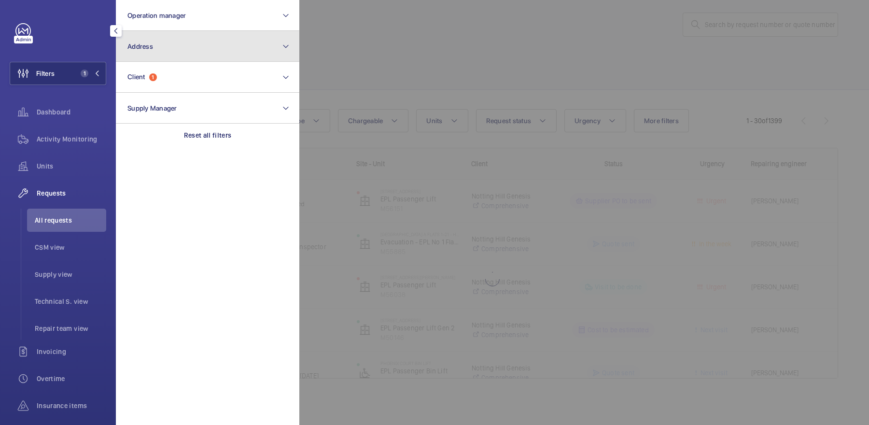
click at [172, 56] on button "Address" at bounding box center [208, 46] width 184 height 31
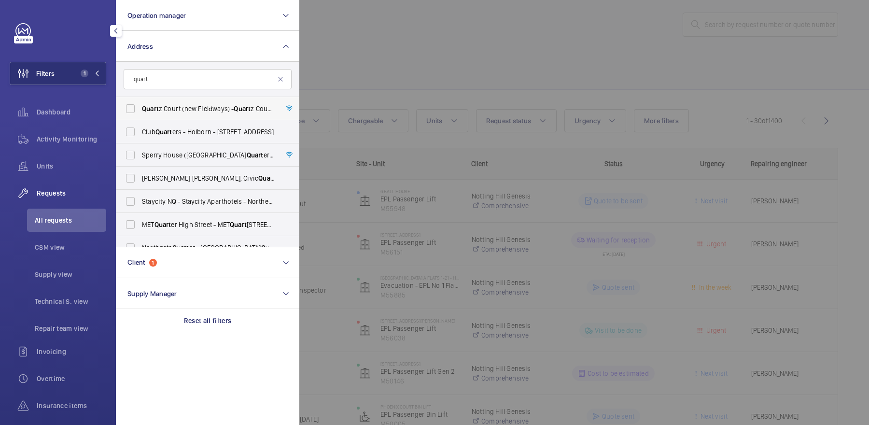
type input "quart"
click at [218, 109] on span "Quart z Court (new Fieldways) - [GEOGRAPHIC_DATA] ([GEOGRAPHIC_DATA]), [GEOGRAP…" at bounding box center [208, 109] width 133 height 10
click at [140, 109] on input "Quart z Court (new Fieldways) - [GEOGRAPHIC_DATA] ([GEOGRAPHIC_DATA]), [GEOGRAP…" at bounding box center [130, 108] width 19 height 19
checkbox input "true"
click at [401, 84] on div at bounding box center [733, 212] width 869 height 425
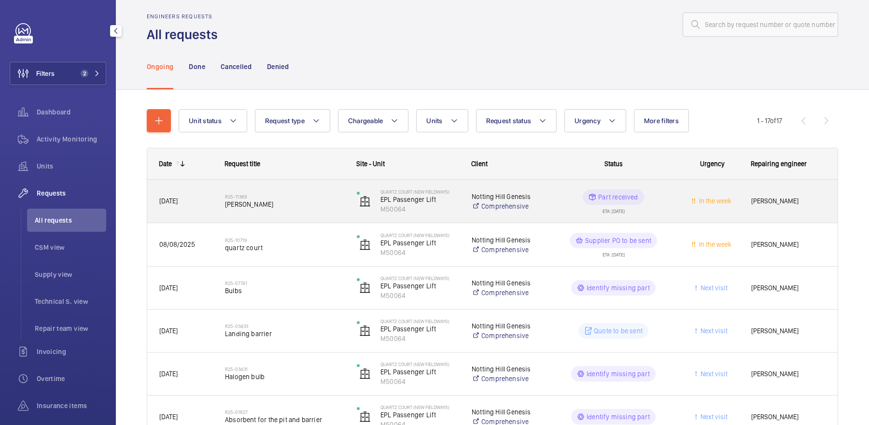
click at [297, 197] on h2 "R25-11389" at bounding box center [284, 197] width 119 height 6
